Goal: Task Accomplishment & Management: Manage account settings

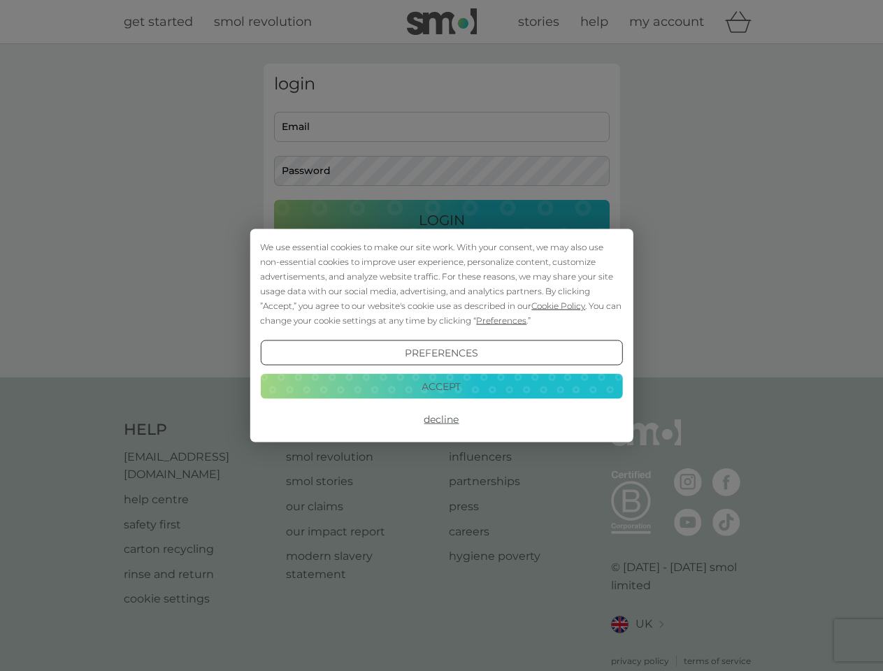
click at [559, 306] on span "Cookie Policy" at bounding box center [559, 306] width 54 height 10
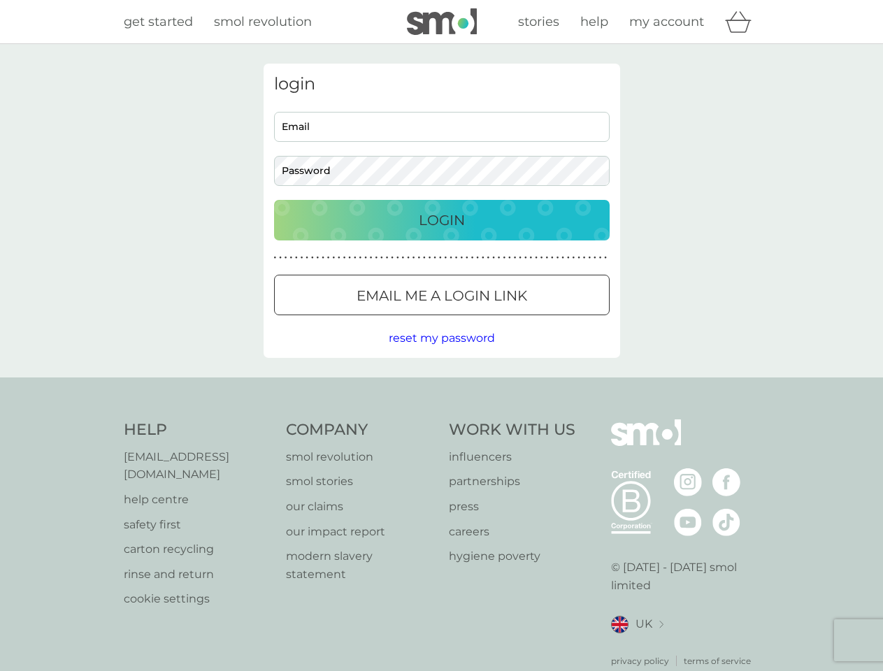
click at [500, 320] on div "login Email Password Login ● ● ● ● ● ● ● ● ● ● ● ● ● ● ● ● ● ● ● ● ● ● ● ● ● ● …" at bounding box center [442, 211] width 357 height 294
click at [441, 353] on div "login Email Password Login ● ● ● ● ● ● ● ● ● ● ● ● ● ● ● ● ● ● ● ● ● ● ● ● ● ● …" at bounding box center [442, 211] width 357 height 294
click at [441, 420] on div "Help [EMAIL_ADDRESS][DOMAIN_NAME] help centre safety first carton recycling rin…" at bounding box center [442, 544] width 636 height 248
click at [441, 386] on div "Help [EMAIL_ADDRESS][DOMAIN_NAME] help centre safety first carton recycling rin…" at bounding box center [441, 544] width 883 height 332
